Goal: Ask a question

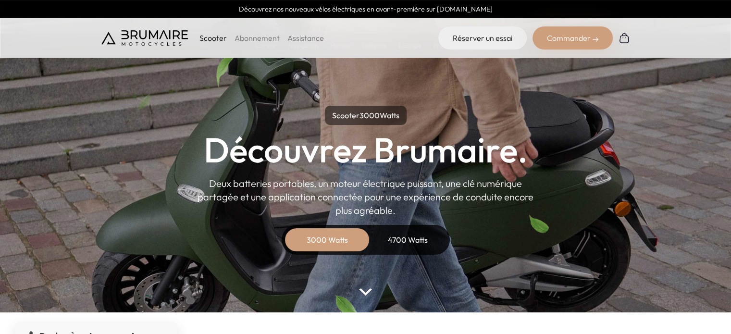
click at [378, 37] on div "Scooter Abonnement Assistance Réserver un essai Commander" at bounding box center [365, 37] width 529 height 23
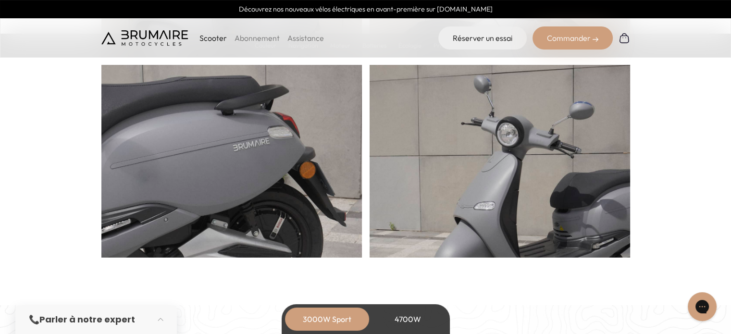
click at [672, 114] on section "Caractéristiques Un design épuré." at bounding box center [365, 20] width 731 height 572
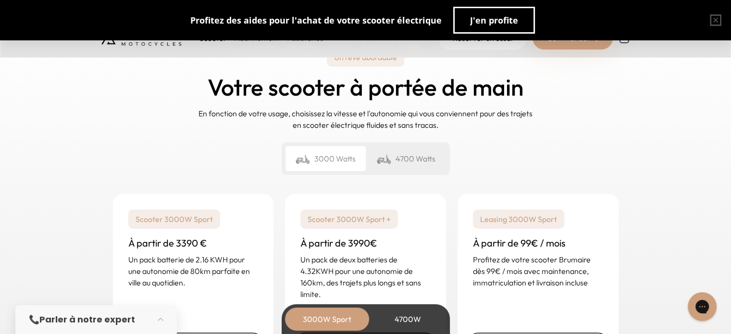
scroll to position [2262, 0]
click at [420, 167] on div "4700 Watts" at bounding box center [406, 158] width 80 height 25
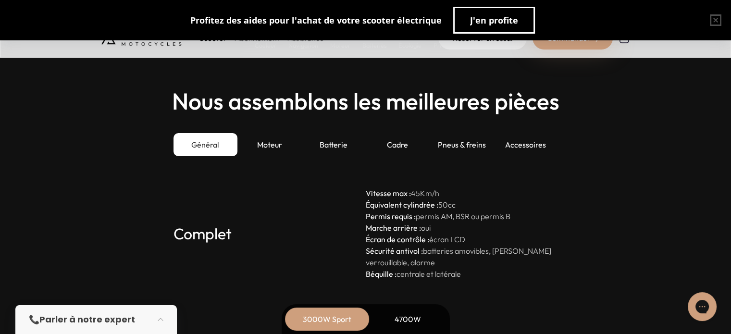
scroll to position [2621, 0]
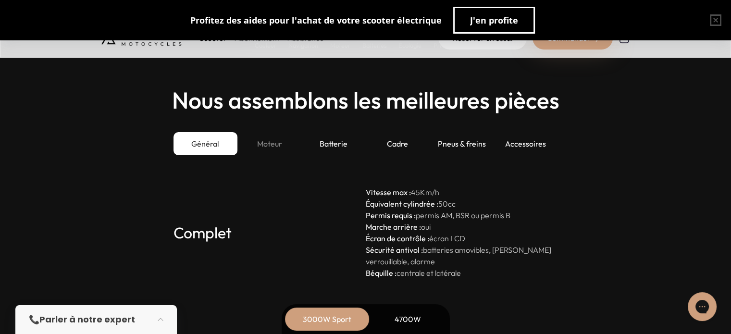
click at [256, 140] on div "Moteur" at bounding box center [270, 143] width 64 height 23
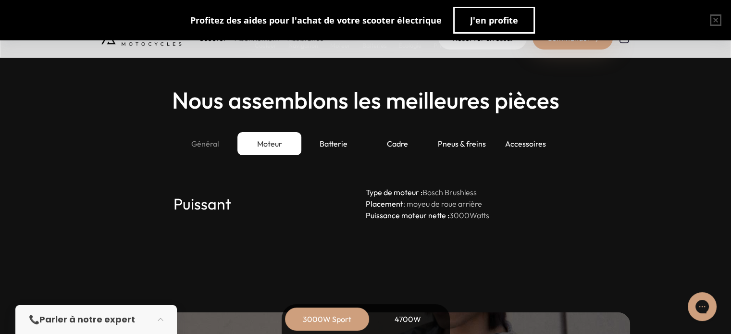
click at [222, 148] on div "Général" at bounding box center [206, 143] width 64 height 23
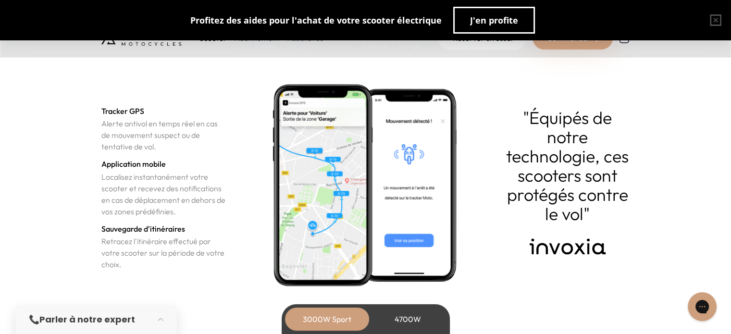
scroll to position [3320, 0]
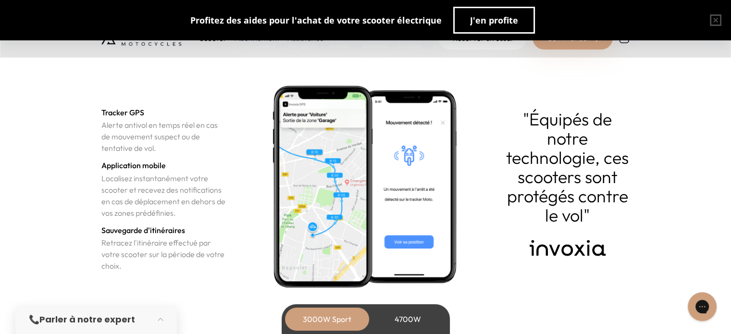
click at [40, 235] on section "Sécurité Une technologie Tracker GPS Alerte antivol en temps réel en cas de mou…" at bounding box center [365, 151] width 731 height 408
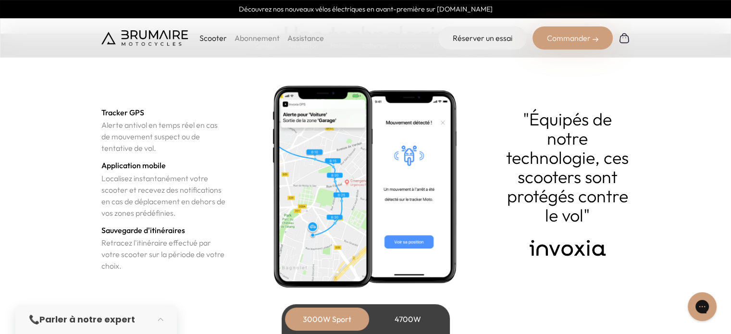
click at [29, 240] on section "Sécurité Une technologie Tracker GPS Alerte antivol en temps réel en cas de mou…" at bounding box center [365, 151] width 731 height 408
click at [46, 242] on section "Sécurité Une technologie Tracker GPS Alerte antivol en temps réel en cas de mou…" at bounding box center [365, 151] width 731 height 408
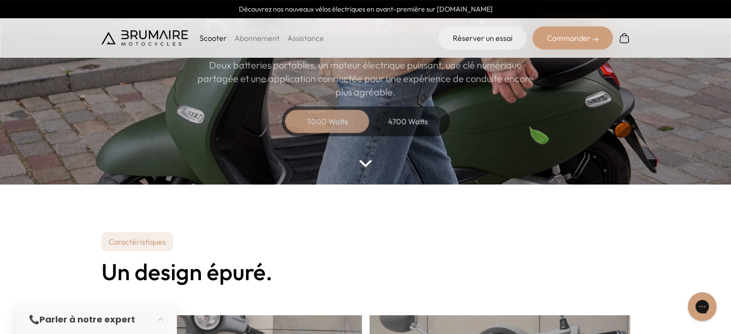
scroll to position [128, 0]
click at [252, 40] on link "Abonnement" at bounding box center [257, 38] width 45 height 10
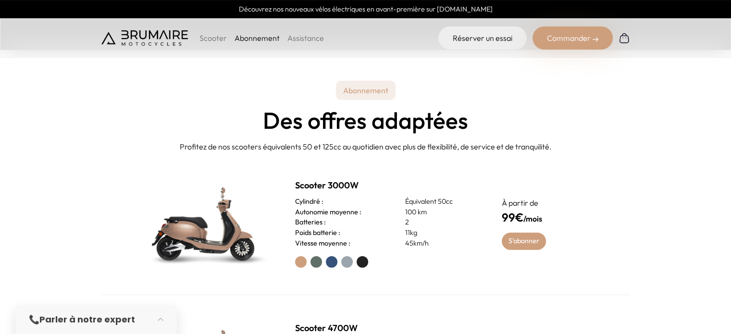
scroll to position [284, 0]
click at [106, 205] on div "Scooter 3000W Cylindré : Équivalent 50cc Autonomie moyenne : 100 km Batteries :…" at bounding box center [365, 224] width 529 height 143
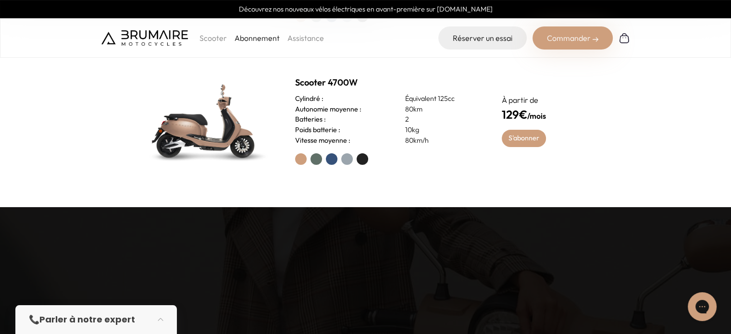
scroll to position [529, 0]
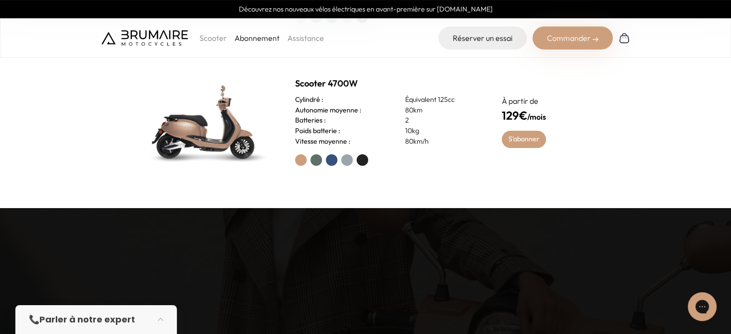
click at [175, 182] on div "Scooter 4700W Cylindré : Équivalent 125cc Autonomie moyenne : 80km Batteries : …" at bounding box center [365, 121] width 529 height 142
click at [158, 191] on div "Scooter 4700W Cylindré : Équivalent 125cc Autonomie moyenne : 80km Batteries : …" at bounding box center [365, 121] width 529 height 142
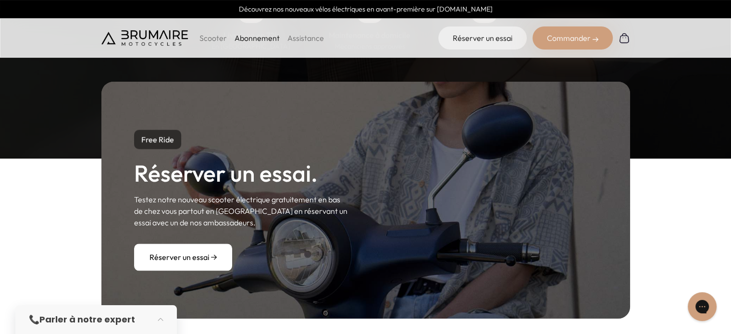
scroll to position [644, 0]
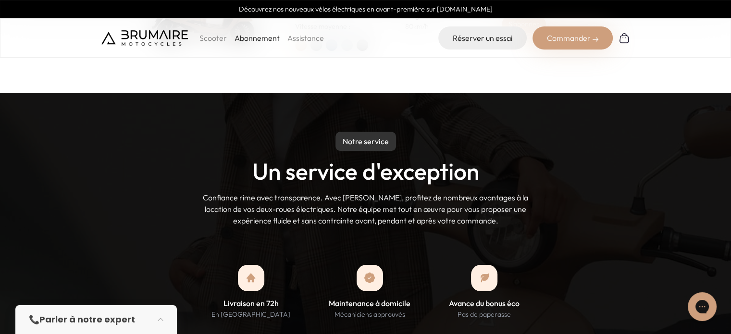
click at [124, 212] on div "Notre service Un service d'exception Confiance rime avec transparence. Avec Bru…" at bounding box center [365, 179] width 529 height 95
click at [217, 39] on p "Scooter" at bounding box center [213, 38] width 27 height 12
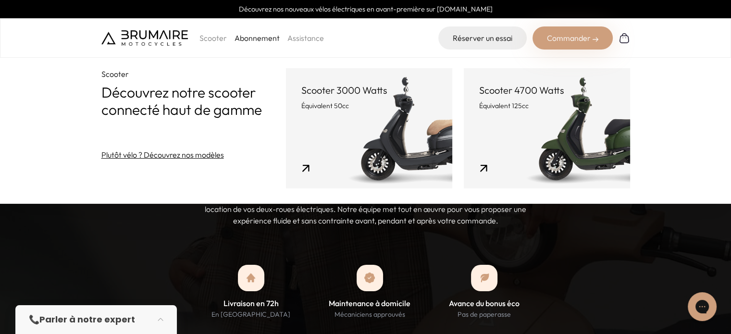
click at [528, 126] on link "Scooter 4700 Watts Équivalent 125cc" at bounding box center [547, 128] width 166 height 120
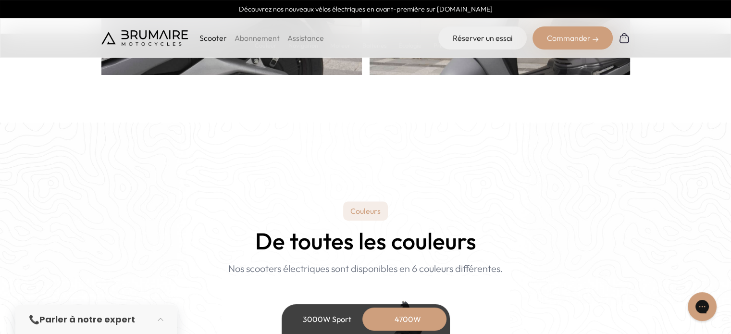
scroll to position [760, 0]
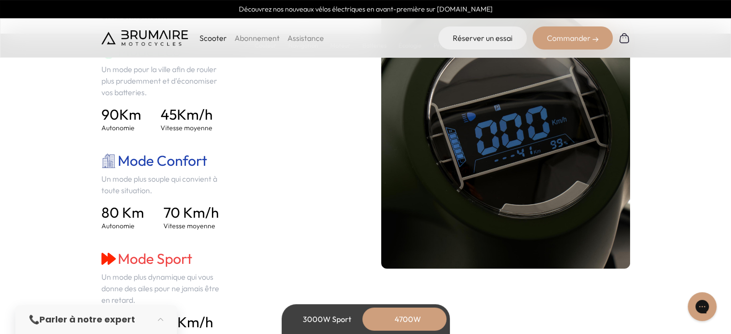
scroll to position [1422, 0]
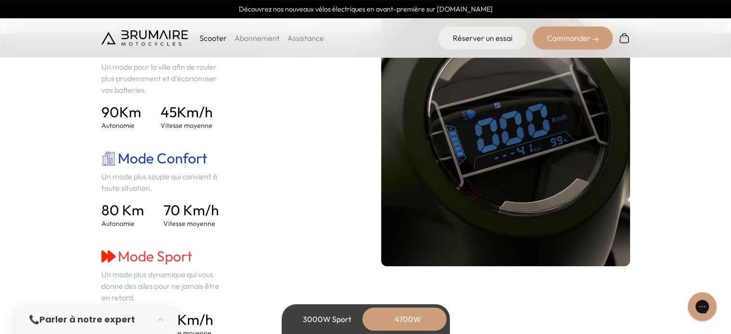
click at [260, 192] on div "Mode Eco Un mode pour la ville afin de rouler plus prudemment et d'économiser v…" at bounding box center [225, 189] width 249 height 298
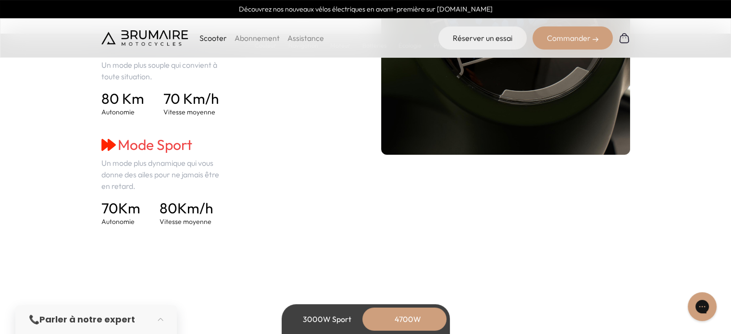
scroll to position [1534, 0]
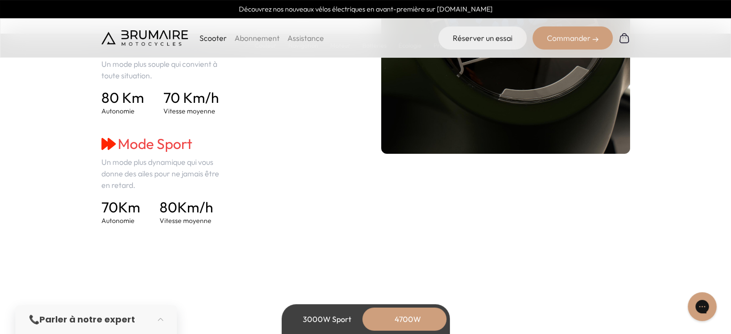
click at [248, 201] on div "Mode Eco Un mode pour la ville afin de rouler plus prudemment et d'économiser v…" at bounding box center [225, 76] width 249 height 298
click at [242, 207] on div "Mode Eco Un mode pour la ville afin de rouler plus prudemment et d'économiser v…" at bounding box center [225, 76] width 249 height 298
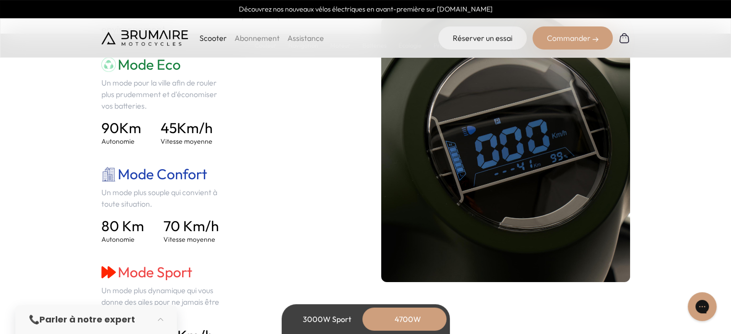
scroll to position [1405, 0]
click at [248, 225] on div "Mode Eco Un mode pour la ville afin de rouler plus prudemment et d'économiser v…" at bounding box center [225, 205] width 249 height 298
click at [242, 230] on div "Mode Eco Un mode pour la ville afin de rouler plus prudemment et d'économiser v…" at bounding box center [225, 205] width 249 height 298
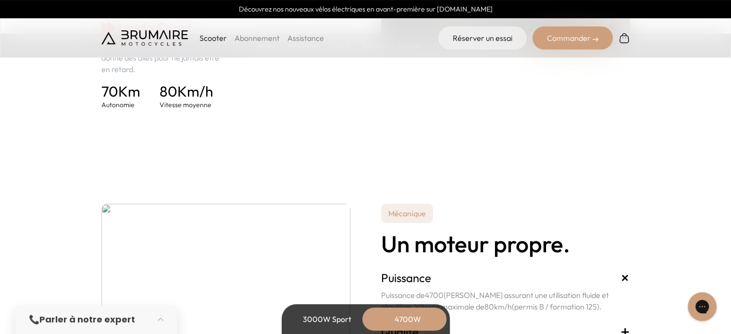
scroll to position [1650, 0]
click at [71, 280] on section "Mécanique Un moteur propre. Puissance + Puissance de 4700 Watts assurant une ut…" at bounding box center [365, 312] width 731 height 313
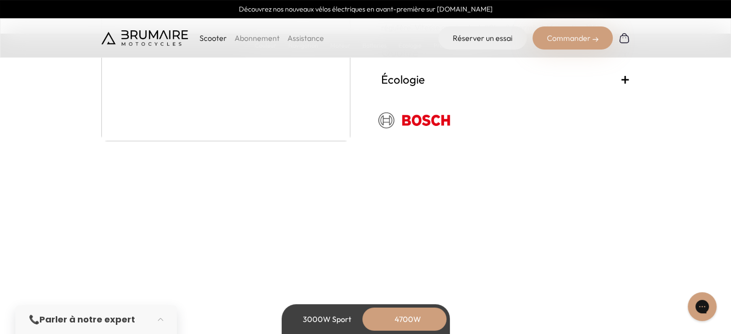
scroll to position [1927, 0]
click at [130, 284] on h2 "Des batteries extras" at bounding box center [225, 293] width 249 height 25
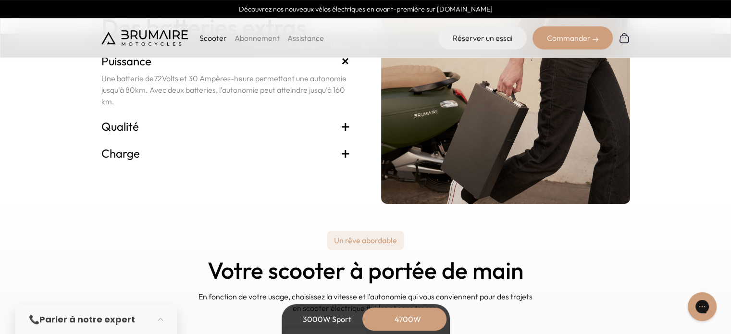
scroll to position [2178, 0]
click at [141, 273] on div "Un rêve abordable Votre scooter à portée de main En fonction de votre usage, ch…" at bounding box center [365, 294] width 529 height 143
click at [125, 279] on div "Un rêve abordable Votre scooter à portée de main En fonction de votre usage, ch…" at bounding box center [365, 294] width 529 height 143
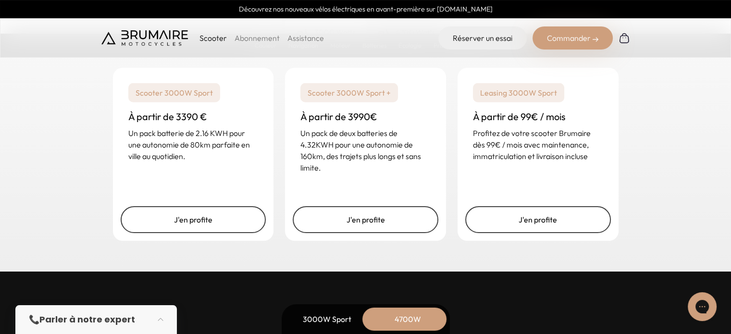
scroll to position [2485, 0]
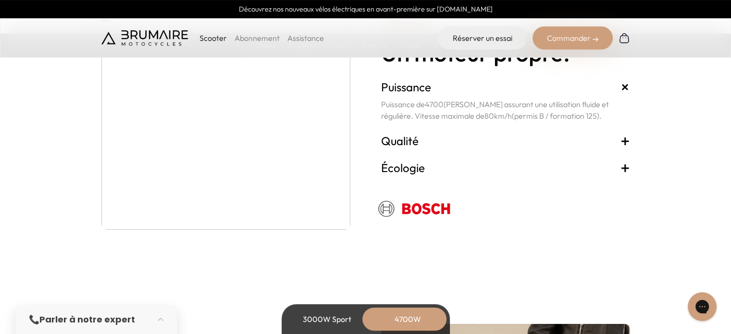
scroll to position [1841, 0]
click at [42, 200] on section "Mécanique Un moteur propre. Puissance + Puissance de 4700 Watts assurant une ut…" at bounding box center [365, 121] width 731 height 313
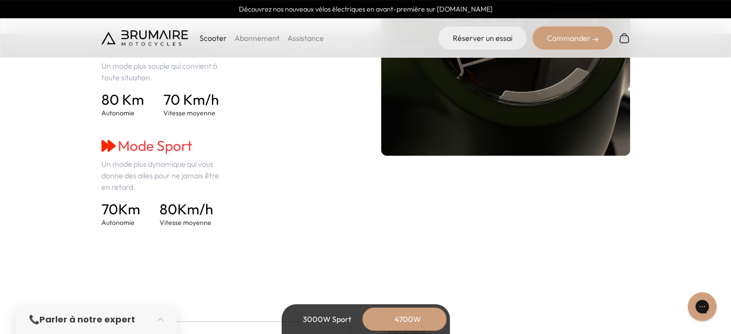
scroll to position [1533, 0]
click at [42, 235] on section "Navigation 3 modes de conduite. Choisissez le mode de conduite le plus adapté à…" at bounding box center [365, 23] width 731 height 501
click at [40, 245] on section "Navigation 3 modes de conduite. Choisissez le mode de conduite le plus adapté à…" at bounding box center [365, 23] width 731 height 501
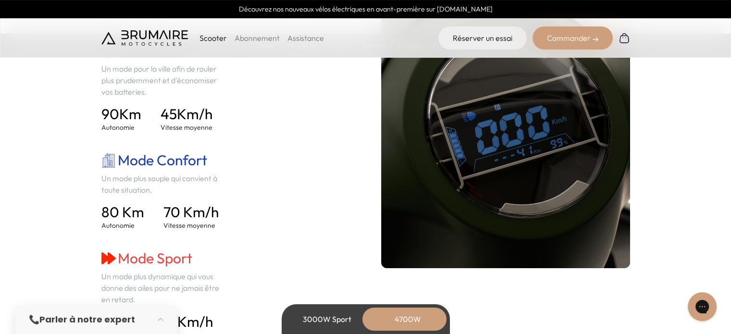
scroll to position [1421, 0]
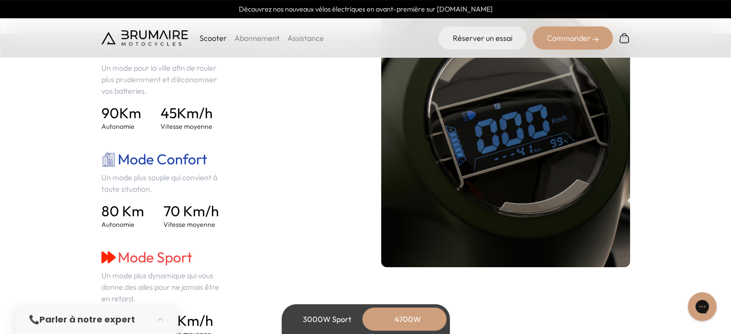
click at [48, 233] on section "Navigation 3 modes de conduite. Choisissez le mode de conduite le plus adapté à…" at bounding box center [365, 135] width 731 height 501
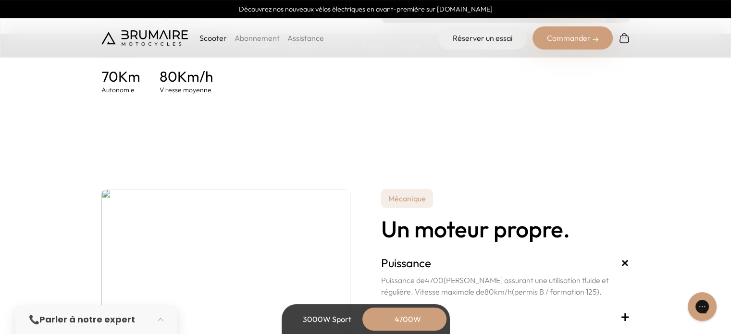
click at [40, 257] on section "Mécanique Un moteur propre. Puissance + Puissance de 4700 Watts assurant une ut…" at bounding box center [365, 297] width 731 height 313
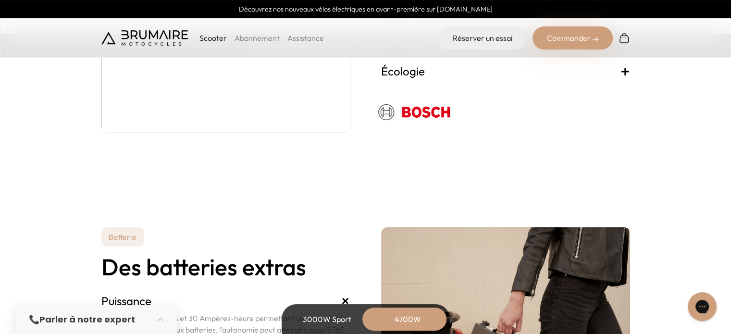
scroll to position [1936, 0]
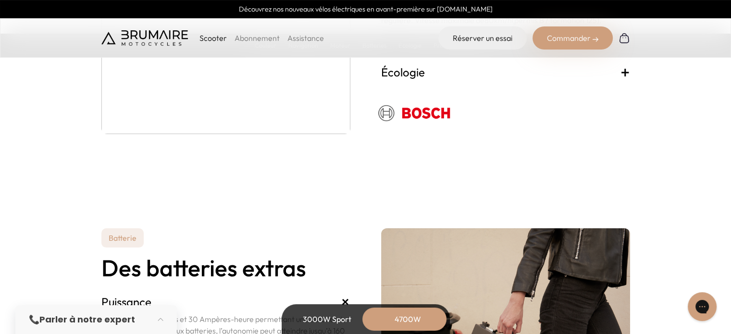
click at [37, 274] on section "Batterie Des batteries extras Puissance + Une batterie de 72 Volts et 30 Ampère…" at bounding box center [365, 313] width 731 height 263
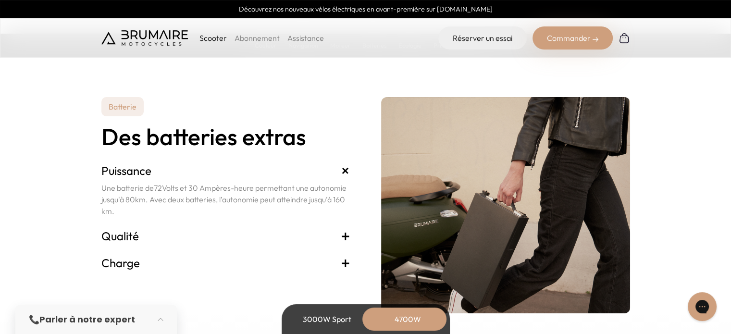
scroll to position [2066, 0]
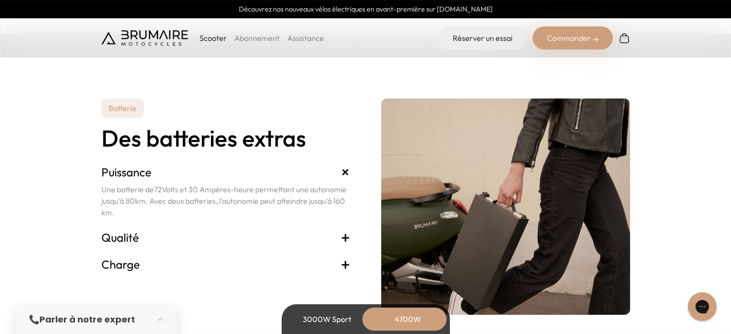
click at [35, 281] on section "Batterie Des batteries extras Puissance + Une batterie de 72 Volts et 30 Ampère…" at bounding box center [365, 183] width 731 height 263
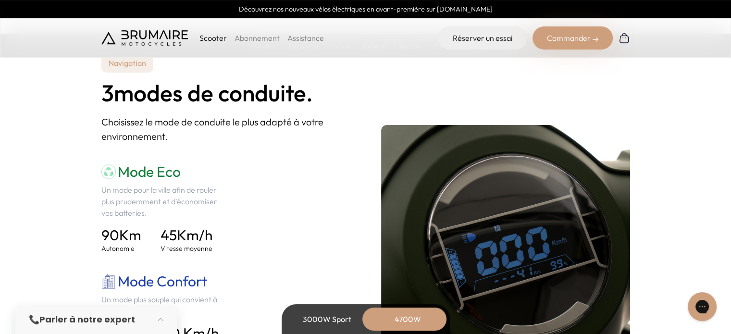
scroll to position [1298, 0]
click at [57, 230] on section "Navigation 3 modes de conduite. Choisissez le mode de conduite le plus adapté à…" at bounding box center [365, 257] width 731 height 501
click at [44, 250] on section "Navigation 3 modes de conduite. Choisissez le mode de conduite le plus adapté à…" at bounding box center [365, 257] width 731 height 501
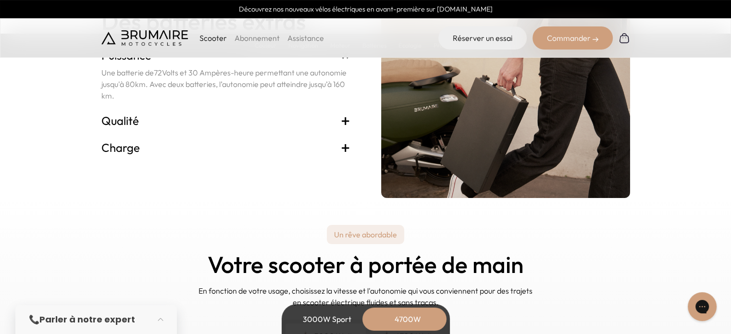
scroll to position [2183, 0]
click at [602, 223] on div "Un rêve abordable Votre scooter à portée de main En fonction de votre usage, ch…" at bounding box center [365, 288] width 529 height 143
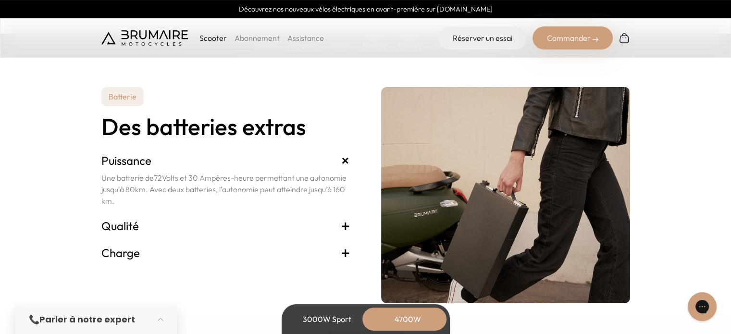
scroll to position [2078, 0]
click at [345, 253] on span "+" at bounding box center [346, 252] width 10 height 15
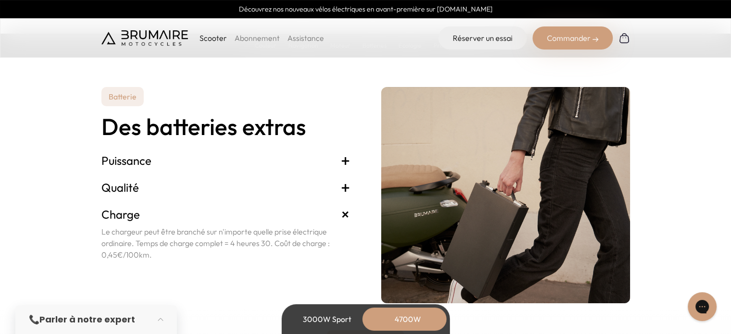
click at [38, 243] on section "Batterie Des batteries extras Puissance + Une batterie de 72 Volts et 30 Ampère…" at bounding box center [365, 172] width 731 height 263
click at [21, 259] on section "Batterie Des batteries extras Puissance + Une batterie de 72 Volts et 30 Ampère…" at bounding box center [365, 172] width 731 height 263
click at [18, 263] on section "Batterie Des batteries extras Puissance + Une batterie de 72 Volts et 30 Ampère…" at bounding box center [365, 172] width 731 height 263
click at [33, 262] on section "Batterie Des batteries extras Puissance + Une batterie de 72 Volts et 30 Ampère…" at bounding box center [365, 172] width 731 height 263
click at [47, 288] on section "Batterie Des batteries extras Puissance + Une batterie de 72 Volts et 30 Ampère…" at bounding box center [365, 172] width 731 height 263
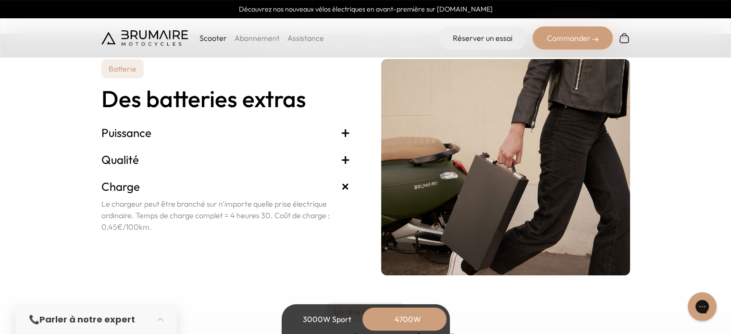
scroll to position [2106, 0]
click at [643, 181] on section "Batterie Des batteries extras Puissance + Une batterie de 72 Volts et 30 Ampère…" at bounding box center [365, 144] width 731 height 263
click at [679, 178] on section "Batterie Des batteries extras Puissance + Une batterie de 72 Volts et 30 Ampère…" at bounding box center [365, 144] width 731 height 263
click at [639, 172] on section "Batterie Des batteries extras Puissance + Une batterie de 72 Volts et 30 Ampère…" at bounding box center [365, 144] width 731 height 263
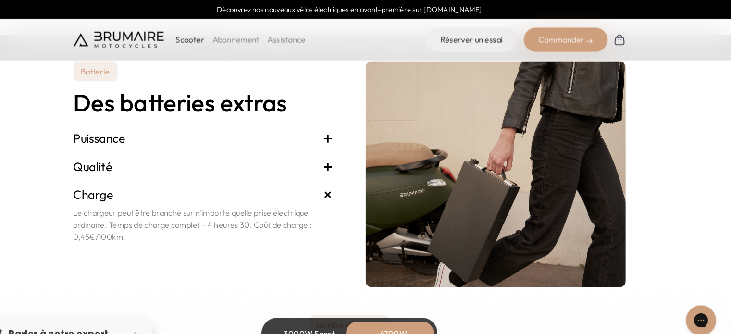
scroll to position [2094, 0]
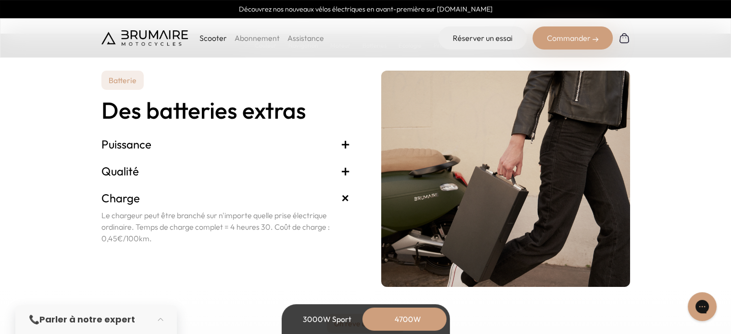
click at [200, 277] on div "Batterie Des batteries extras Puissance + Une batterie de 72 Volts et 30 Ampère…" at bounding box center [225, 179] width 249 height 216
click at [290, 252] on div "Batterie Des batteries extras Puissance + Une batterie de 72 Volts et 30 Ampère…" at bounding box center [225, 179] width 249 height 216
click at [227, 255] on div "Batterie Des batteries extras Puissance + Une batterie de 72 Volts et 30 Ampère…" at bounding box center [225, 179] width 249 height 216
click at [198, 282] on div "Batterie Des batteries extras Puissance + Une batterie de 72 Volts et 30 Ampère…" at bounding box center [225, 179] width 249 height 216
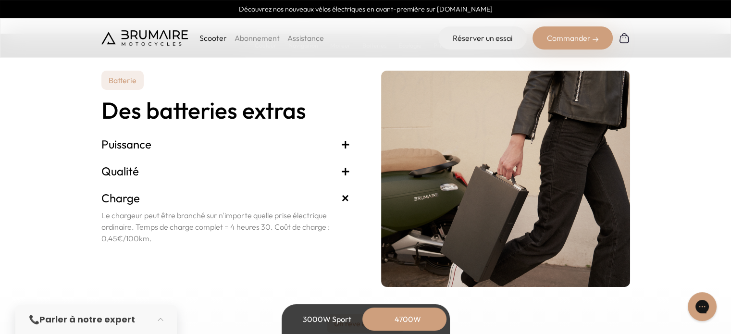
click at [212, 270] on div "Batterie Des batteries extras Puissance + Une batterie de 72 Volts et 30 Ampère…" at bounding box center [225, 179] width 249 height 216
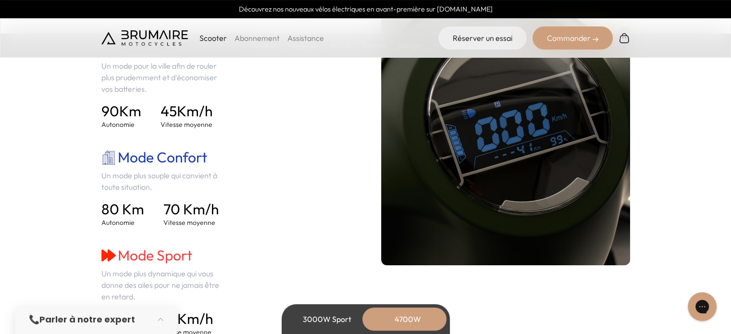
click at [243, 254] on div "Mode Eco Un mode pour la ville afin de rouler plus prudemment et d'économiser v…" at bounding box center [225, 188] width 249 height 298
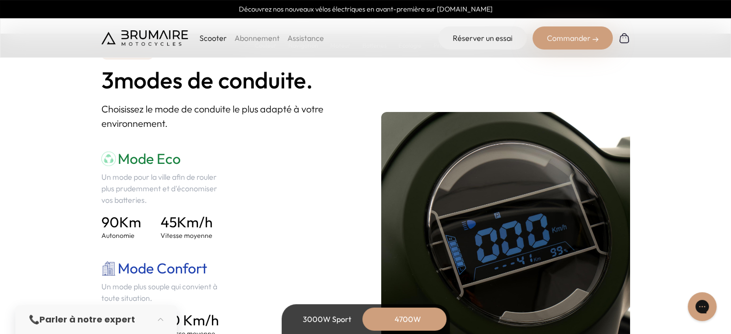
scroll to position [1312, 0]
click at [265, 234] on div "Mode Eco Un mode pour la ville afin de rouler plus prudemment et d'économiser v…" at bounding box center [225, 299] width 249 height 298
click at [227, 204] on div "Mode Eco Un mode pour la ville afin de rouler plus prudemment et d'économiser v…" at bounding box center [225, 299] width 249 height 298
click at [205, 204] on p "Un mode pour la ville afin de rouler plus prudemment et d'économiser vos batter…" at bounding box center [163, 188] width 125 height 35
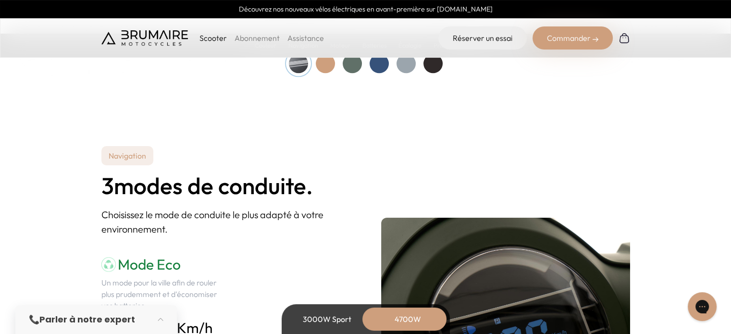
click at [225, 232] on p "Choisissez le mode de conduite le plus adapté à votre environnement." at bounding box center [225, 222] width 249 height 29
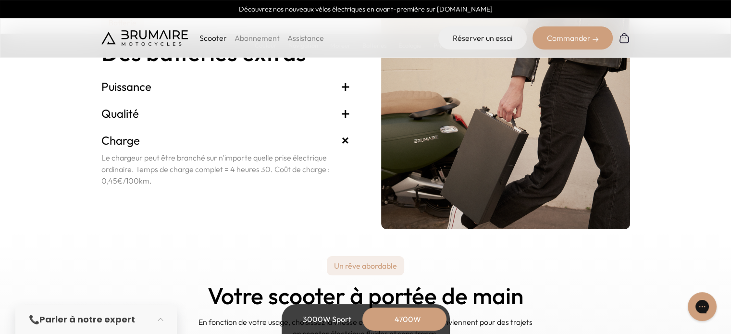
scroll to position [2151, 0]
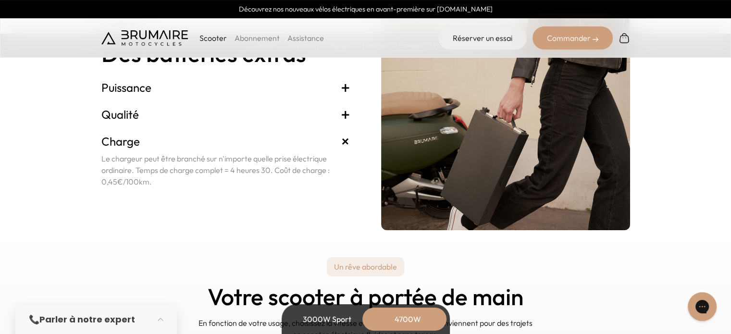
click at [155, 259] on div "Un rêve abordable Votre scooter à portée de main En fonction de votre usage, ch…" at bounding box center [365, 321] width 529 height 143
click at [123, 292] on div "Un rêve abordable Votre scooter à portée de main En fonction de votre usage, ch…" at bounding box center [365, 321] width 529 height 143
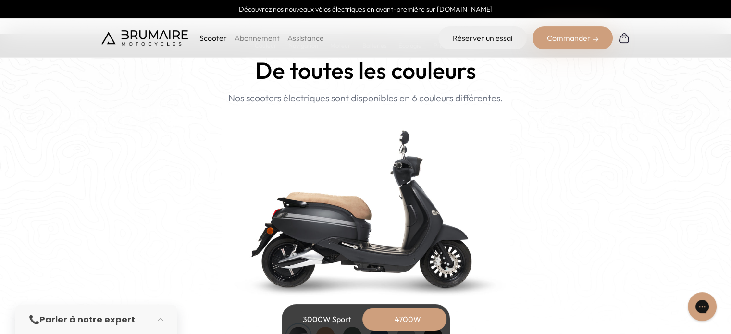
scroll to position [932, 0]
click at [131, 215] on div "Couleurs De toutes les couleurs Nouveau ! Nos scooters électriques sont disponi…" at bounding box center [365, 188] width 529 height 315
click at [101, 296] on div "Couleurs De toutes les couleurs Nouveau ! Nos scooters électriques sont disponi…" at bounding box center [365, 188] width 529 height 315
click at [94, 300] on home-hero "Couleurs De toutes les couleurs Nouveau ! Nos scooters électriques sont disponi…" at bounding box center [365, 162] width 731 height 421
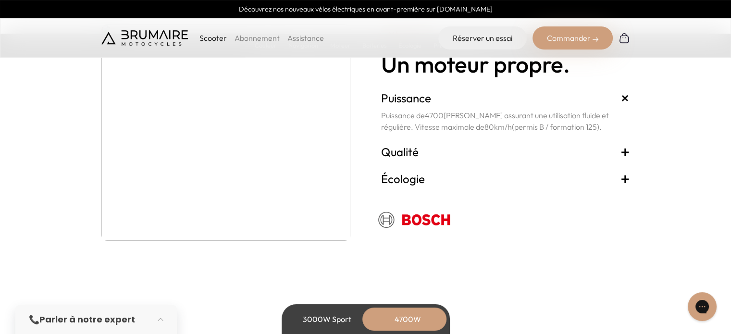
scroll to position [1830, 0]
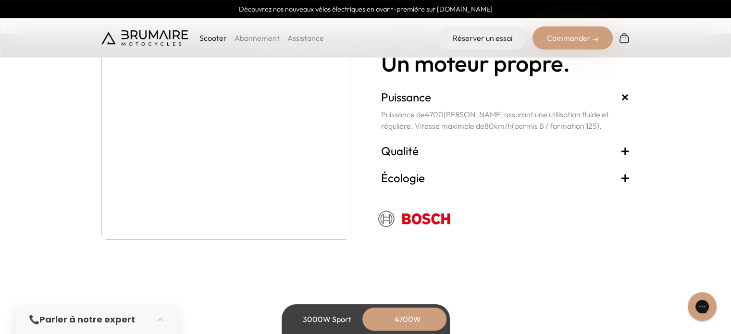
click at [722, 142] on section "Mécanique Un moteur propre. Puissance + Puissance de 4700 Watts assurant une ut…" at bounding box center [365, 131] width 731 height 313
click at [708, 145] on section "Mécanique Un moteur propre. Puissance + Puissance de 4700 Watts assurant une ut…" at bounding box center [365, 131] width 731 height 313
click at [704, 147] on section "Mécanique Un moteur propre. Puissance + Puissance de 4700 Watts assurant une ut…" at bounding box center [365, 131] width 731 height 313
click at [700, 150] on section "Mécanique Un moteur propre. Puissance + Puissance de 4700 Watts assurant une ut…" at bounding box center [365, 131] width 731 height 313
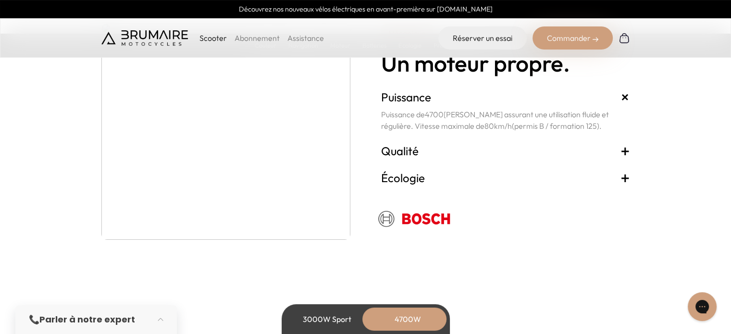
click at [693, 152] on section "Mécanique Un moteur propre. Puissance + Puissance de 4700 Watts assurant une ut…" at bounding box center [365, 131] width 731 height 313
click at [693, 146] on section "Mécanique Un moteur propre. Puissance + Puissance de 4700 Watts assurant une ut…" at bounding box center [365, 131] width 731 height 313
click at [683, 155] on section "Mécanique Un moteur propre. Puissance + Puissance de 4700 Watts assurant une ut…" at bounding box center [365, 131] width 731 height 313
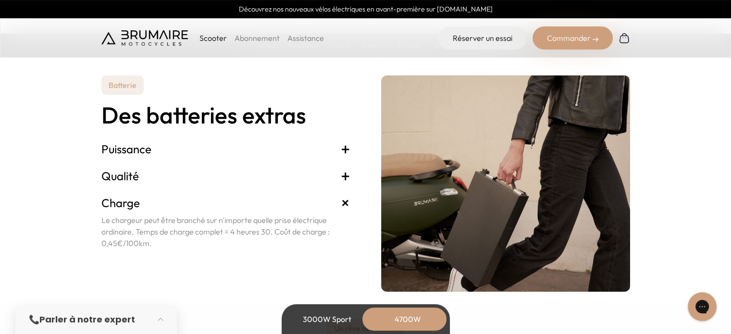
scroll to position [2088, 0]
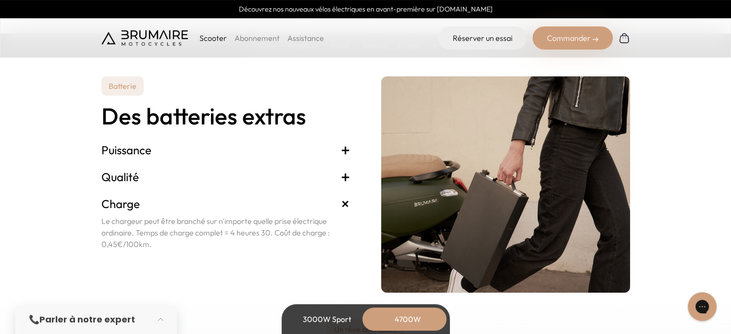
click at [683, 155] on section "Batterie Des batteries extras Puissance + Une batterie de 72 Volts et 30 Ampère…" at bounding box center [365, 161] width 731 height 263
click at [674, 163] on section "Batterie Des batteries extras Puissance + Une batterie de 72 Volts et 30 Ampère…" at bounding box center [365, 161] width 731 height 263
click at [652, 174] on section "Batterie Des batteries extras Puissance + Une batterie de 72 Volts et 30 Ampère…" at bounding box center [365, 161] width 731 height 263
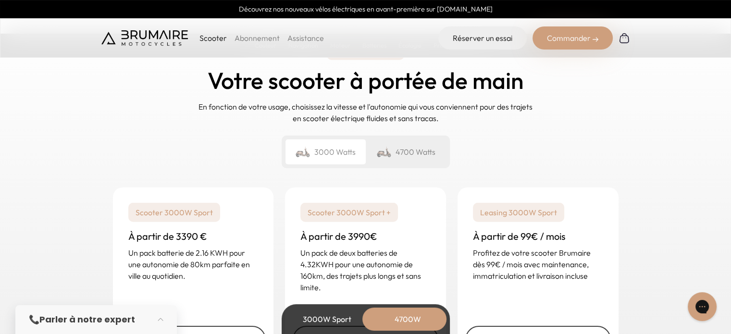
scroll to position [2366, 0]
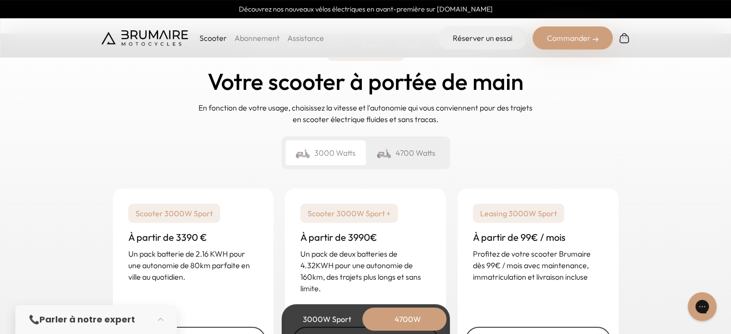
click at [652, 175] on div "Un rêve abordable Votre scooter à portée de main En fonction de votre usage, ch…" at bounding box center [365, 204] width 731 height 378
click at [649, 180] on div "Un rêve abordable Votre scooter à portée de main En fonction de votre usage, ch…" at bounding box center [365, 204] width 731 height 378
click at [635, 173] on div "Un rêve abordable Votre scooter à portée de main En fonction de votre usage, ch…" at bounding box center [365, 204] width 731 height 378
click at [616, 185] on div "Scooter 3000W Sport À partir de 3390 € Un pack batterie de 2.16 KWH pour une au…" at bounding box center [365, 275] width 529 height 196
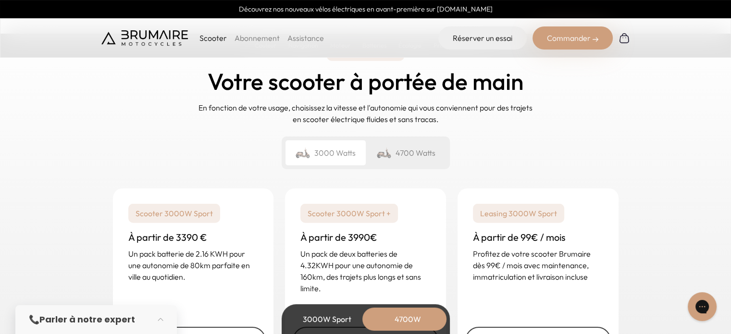
click at [654, 160] on div "Un rêve abordable Votre scooter à portée de main En fonction de votre usage, ch…" at bounding box center [365, 204] width 731 height 378
click at [643, 172] on div "Un rêve abordable Votre scooter à portée de main En fonction de votre usage, ch…" at bounding box center [365, 204] width 731 height 378
click at [638, 178] on div "Un rêve abordable Votre scooter à portée de main En fonction de votre usage, ch…" at bounding box center [365, 204] width 731 height 378
click at [632, 183] on div "Un rêve abordable Votre scooter à portée de main En fonction de votre usage, ch…" at bounding box center [365, 204] width 731 height 378
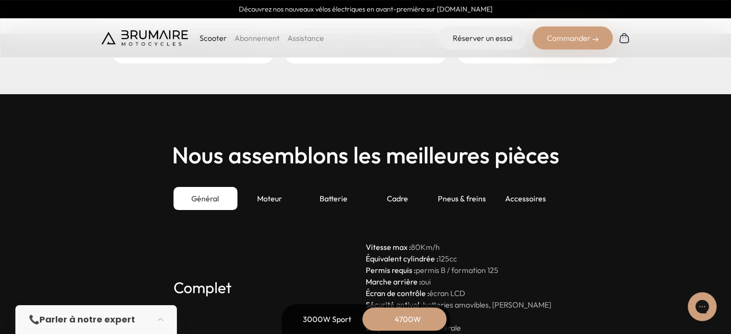
scroll to position [2664, 0]
click at [632, 183] on section "Nous assemblons les meilleures pièces Général Moteur Batterie Cadre Pneus & fre…" at bounding box center [365, 298] width 731 height 408
click at [614, 200] on div "Nous assemblons les meilleures pièces Général Moteur Batterie Cadre Pneus & fre…" at bounding box center [365, 237] width 529 height 191
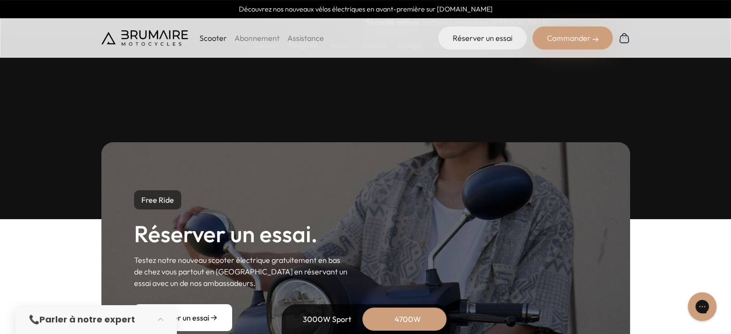
click at [587, 229] on div "Free Ride Réserver un essai. Testez notre nouveau scooter électrique gratuiteme…" at bounding box center [365, 260] width 529 height 237
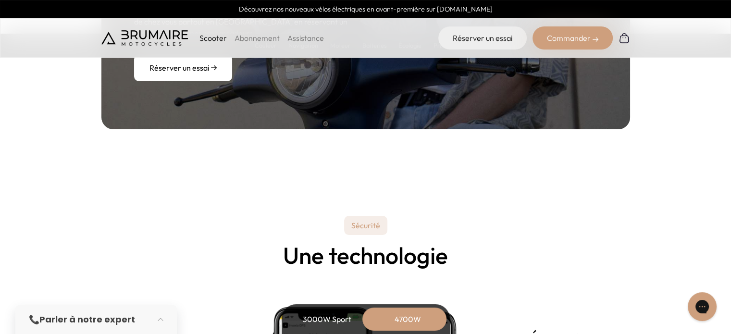
scroll to position [3197, 0]
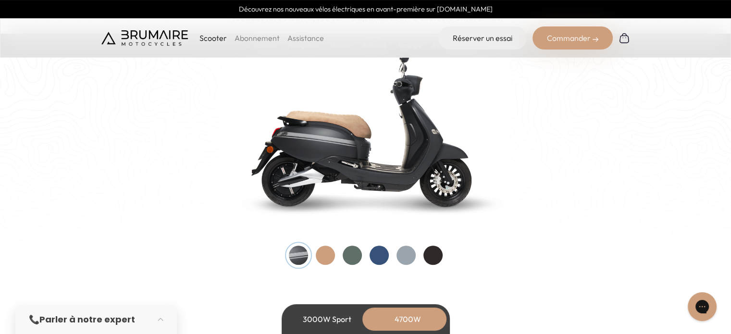
scroll to position [1012, 0]
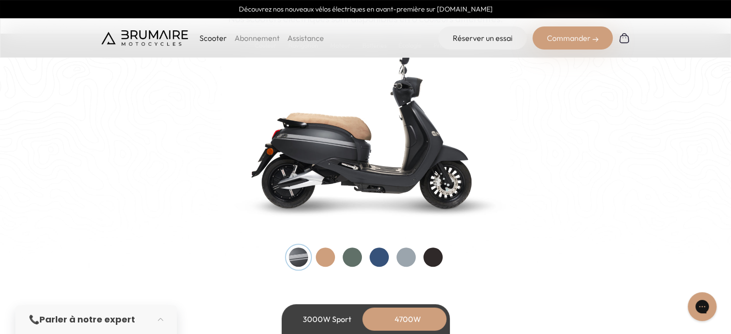
click at [176, 243] on div "Couleurs De toutes les couleurs Nouveau ! Nos scooters électriques sont disponi…" at bounding box center [365, 108] width 529 height 315
click at [135, 266] on div "Couleurs De toutes les couleurs Nouveau ! Nos scooters électriques sont disponi…" at bounding box center [365, 108] width 529 height 315
click at [126, 269] on home-hero "Couleurs De toutes les couleurs Nouveau ! Nos scooters électriques sont disponi…" at bounding box center [365, 83] width 731 height 421
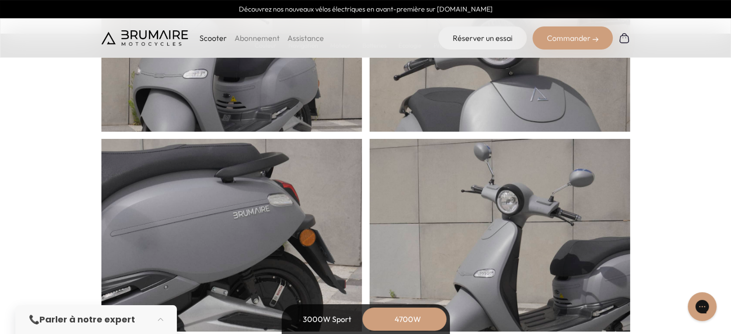
scroll to position [502, 0]
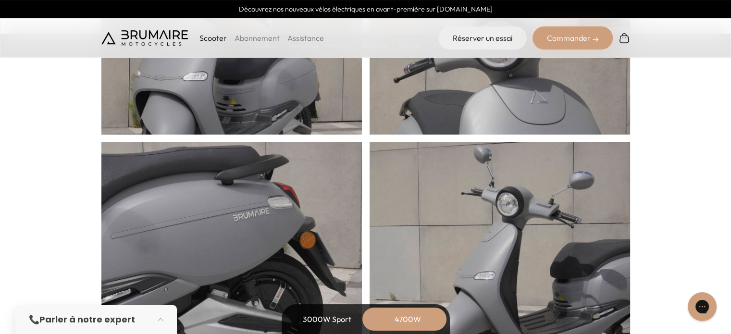
click at [38, 286] on section "Caractéristiques Un design épuré." at bounding box center [365, 97] width 731 height 572
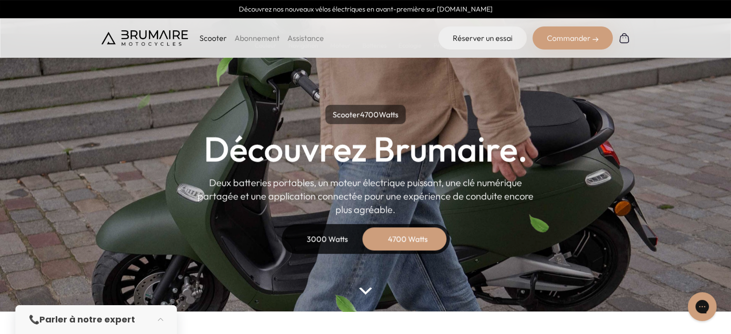
scroll to position [0, 0]
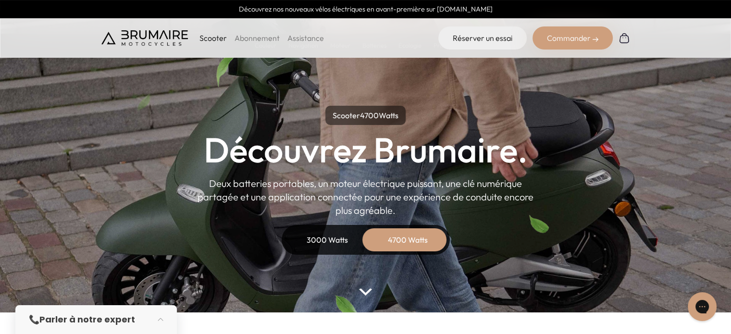
click at [55, 217] on parallax-hero "Scooter 4700 Watts Découvrez Brumaire. Deux batteries portables, un moteur élec…" at bounding box center [365, 156] width 731 height 313
click at [38, 234] on parallax-hero "Scooter 4700 Watts Découvrez Brumaire. Deux batteries portables, un moteur élec…" at bounding box center [365, 156] width 731 height 313
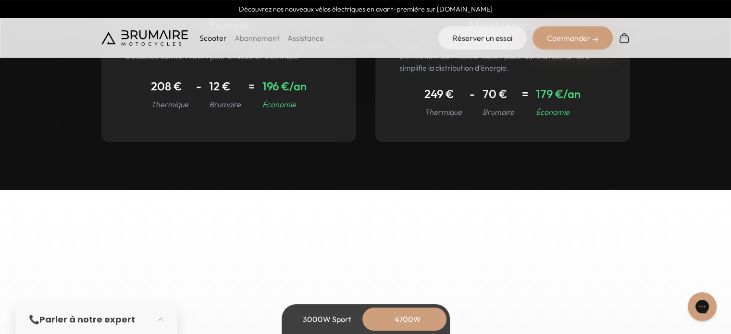
scroll to position [4944, 0]
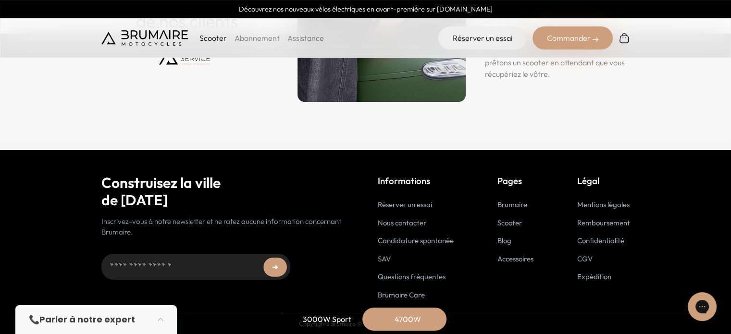
click at [404, 219] on link "Nous contacter" at bounding box center [402, 222] width 49 height 9
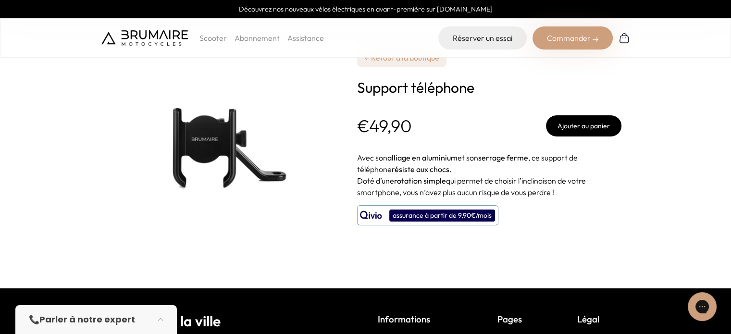
click at [517, 126] on div "€49,90 Ajouter au panier" at bounding box center [489, 125] width 264 height 21
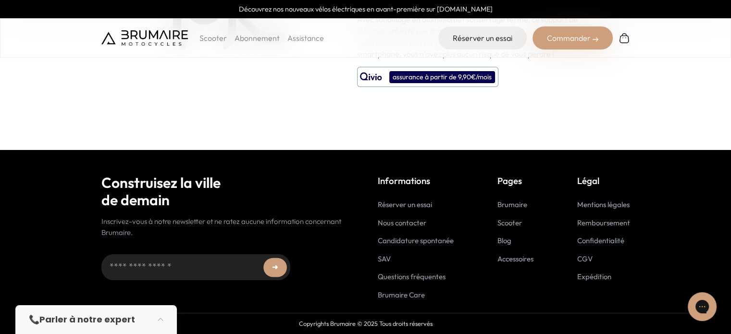
click at [396, 225] on link "Nous contacter" at bounding box center [402, 222] width 49 height 9
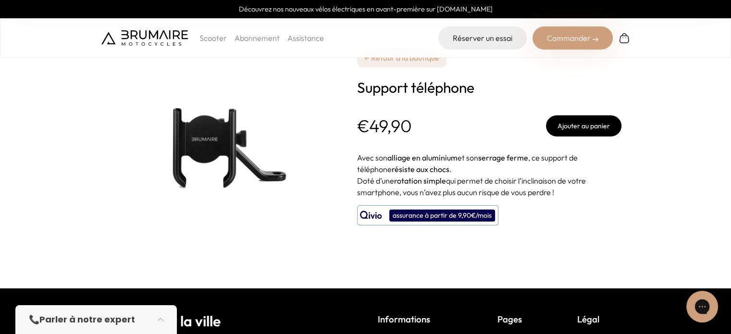
click at [707, 303] on icon "Gorgias live chat" at bounding box center [702, 307] width 11 height 11
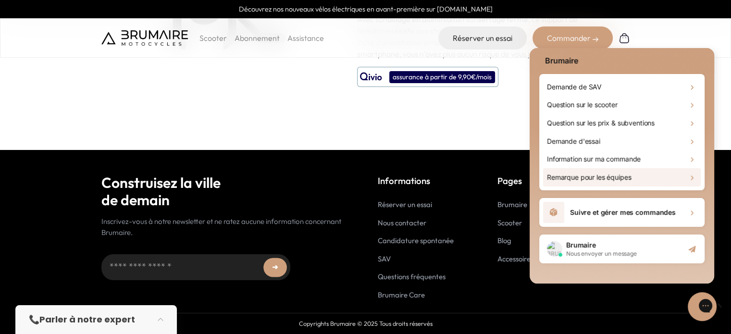
scroll to position [49, 0]
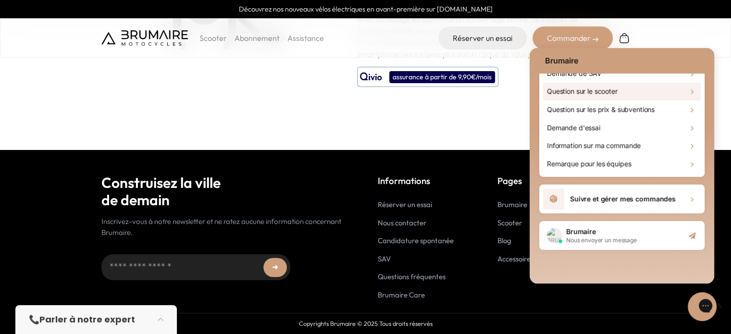
click at [658, 92] on div "Question sur le scooter" at bounding box center [622, 92] width 158 height 18
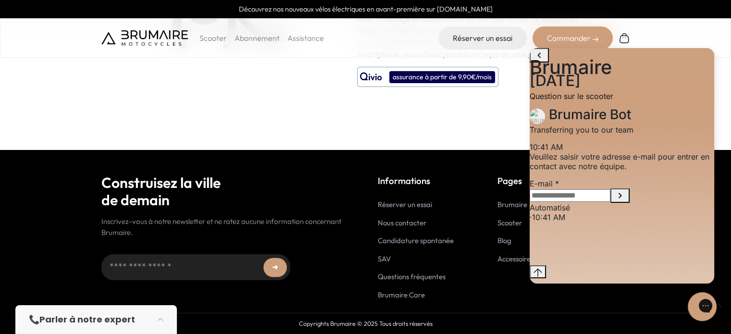
scroll to position [22, 0]
click at [611, 202] on input "E-mail" at bounding box center [570, 195] width 81 height 13
click at [92, 293] on footer "Construisez la ville de demain Inscrivez-vous à notre newsletter et ne ratez au…" at bounding box center [365, 242] width 731 height 185
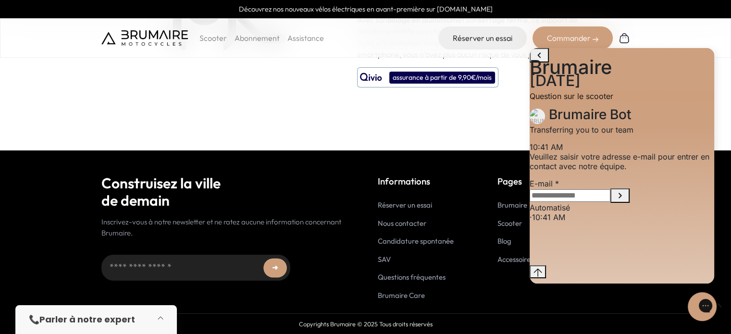
click at [164, 318] on button "button" at bounding box center [163, 319] width 27 height 21
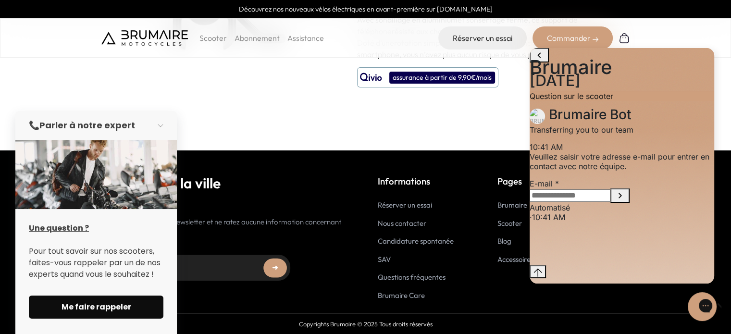
click at [89, 307] on span "Me faire rappeler" at bounding box center [96, 308] width 112 height 12
